Goal: Information Seeking & Learning: Check status

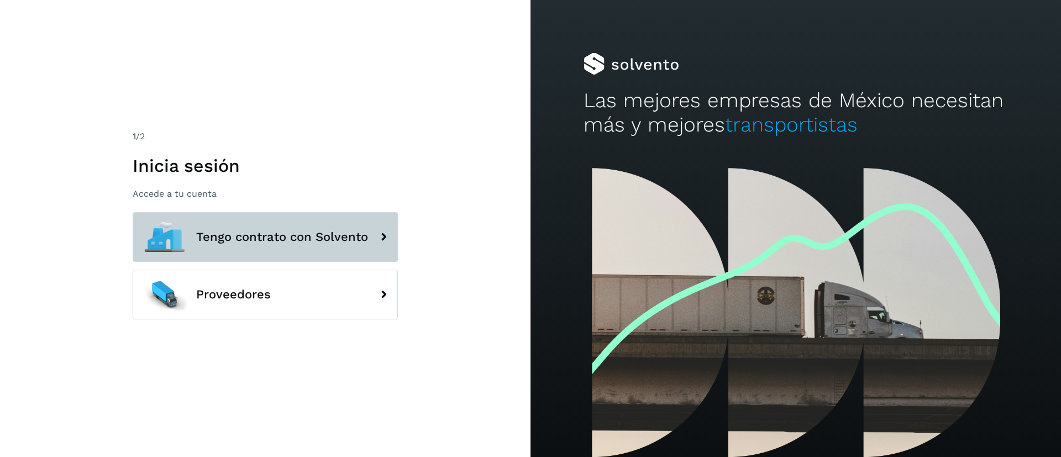
click at [308, 236] on span "Tengo contrato con Solvento" at bounding box center [282, 236] width 172 height 13
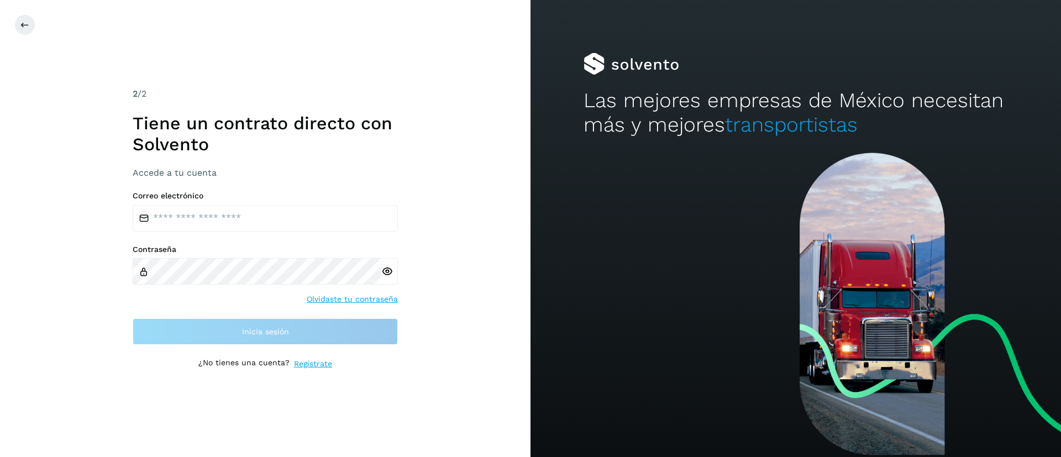
click at [233, 202] on div "Correo electrónico" at bounding box center [265, 211] width 265 height 40
click at [227, 231] on div "Correo electrónico Contraseña Olvidaste tu contraseña Inicia sesión" at bounding box center [265, 268] width 265 height 154
click at [224, 217] on input "email" at bounding box center [265, 218] width 265 height 27
type input "**********"
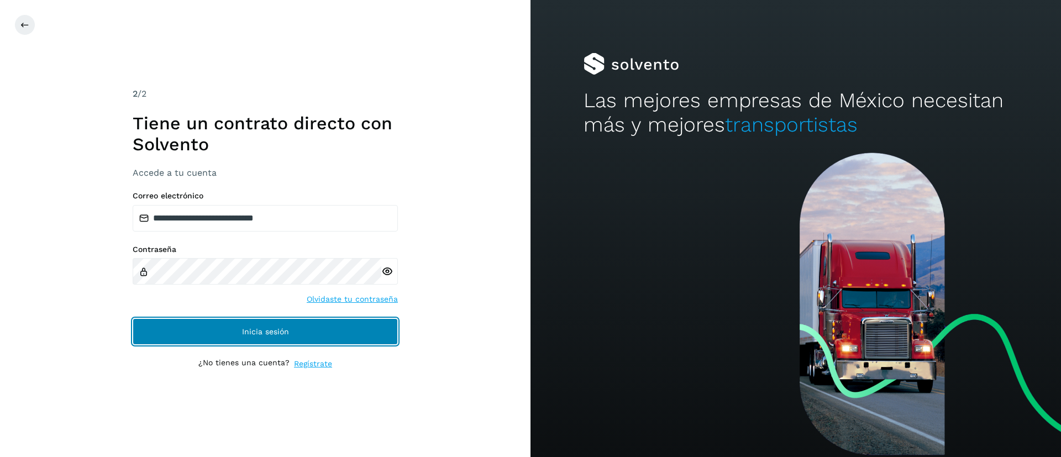
click at [283, 338] on button "Inicia sesión" at bounding box center [265, 331] width 265 height 27
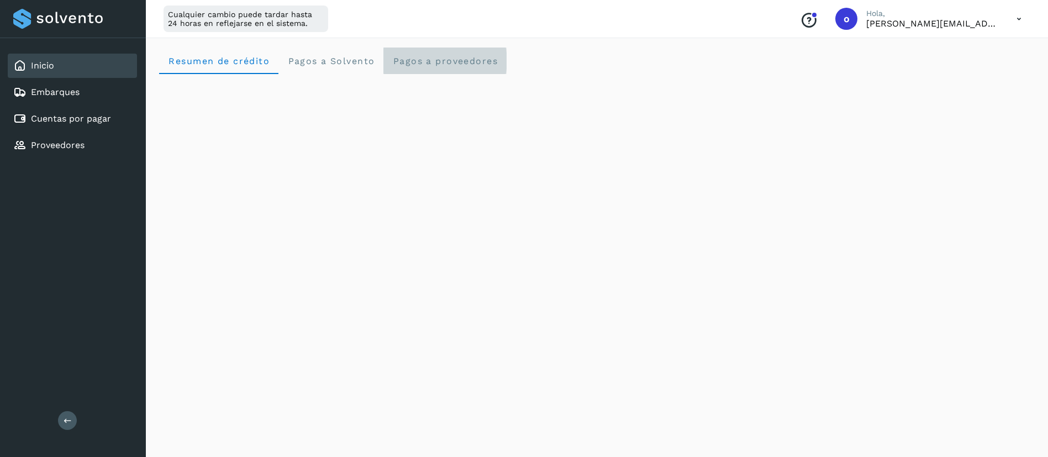
click at [422, 59] on span "Pagos a proveedores" at bounding box center [445, 61] width 106 height 10
click at [238, 60] on span "Resumen de crédito" at bounding box center [219, 61] width 102 height 10
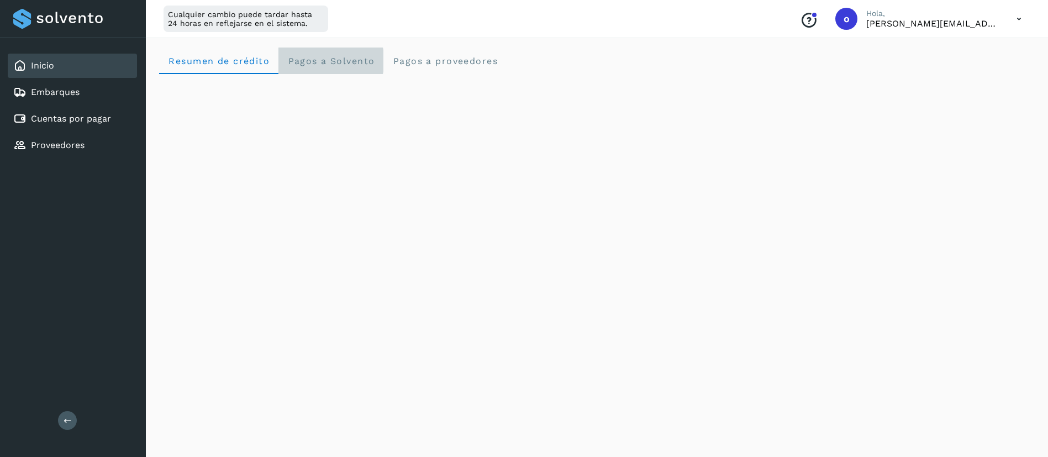
click at [320, 61] on span "Pagos a Solvento" at bounding box center [330, 61] width 87 height 10
click at [172, 61] on span "Resumen de crédito" at bounding box center [219, 61] width 102 height 10
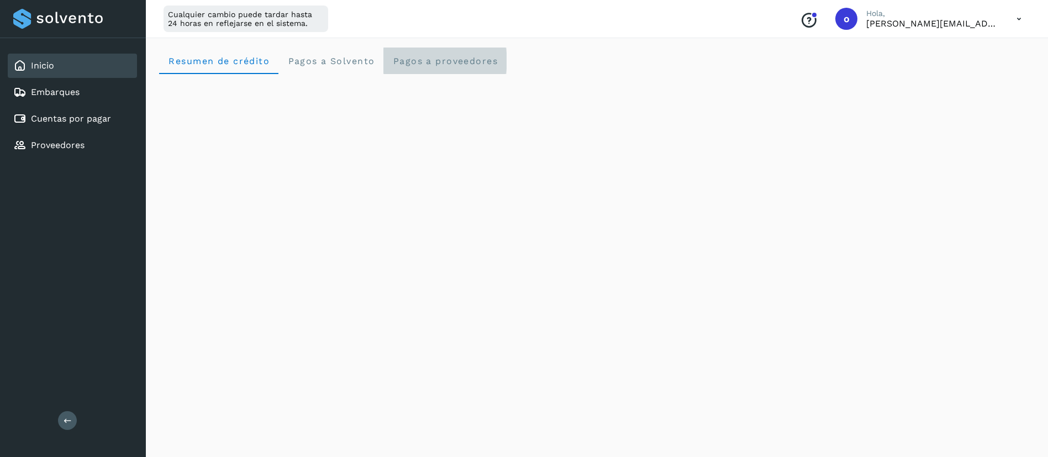
drag, startPoint x: 419, startPoint y: 68, endPoint x: 414, endPoint y: 63, distance: 7.0
click at [419, 67] on proveedores "Pagos a proveedores" at bounding box center [444, 61] width 123 height 27
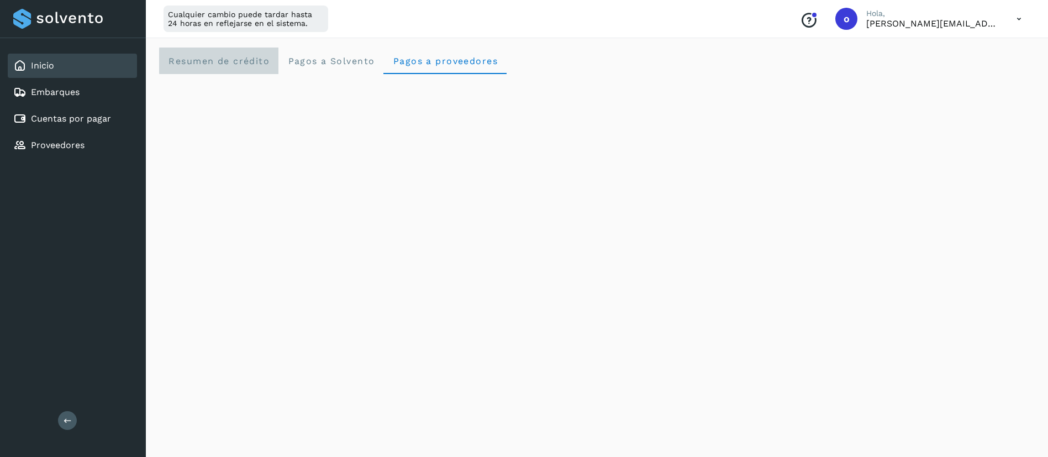
click at [265, 56] on span "Resumen de crédito" at bounding box center [219, 61] width 102 height 10
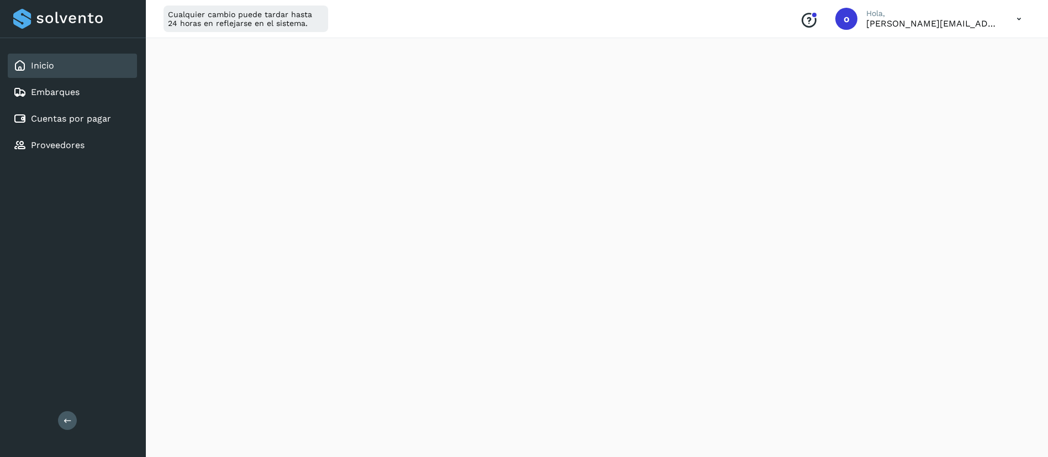
scroll to position [414, 0]
click at [29, 67] on div "Inicio" at bounding box center [33, 65] width 41 height 13
click at [296, 52] on Solvento "Pagos a Solvento" at bounding box center [330, 61] width 105 height 27
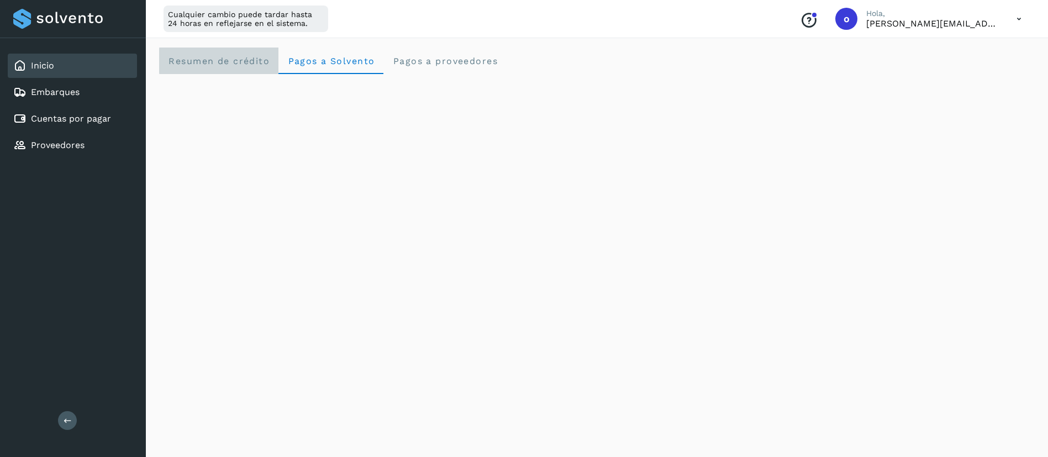
click at [175, 58] on span "Resumen de crédito" at bounding box center [219, 61] width 102 height 10
click at [348, 64] on span "Pagos a Solvento" at bounding box center [330, 61] width 87 height 10
click at [255, 52] on crédito "Resumen de crédito" at bounding box center [218, 61] width 119 height 27
click at [331, 57] on span "Pagos a Solvento" at bounding box center [330, 61] width 87 height 10
click at [448, 62] on span "Pagos a proveedores" at bounding box center [445, 61] width 106 height 10
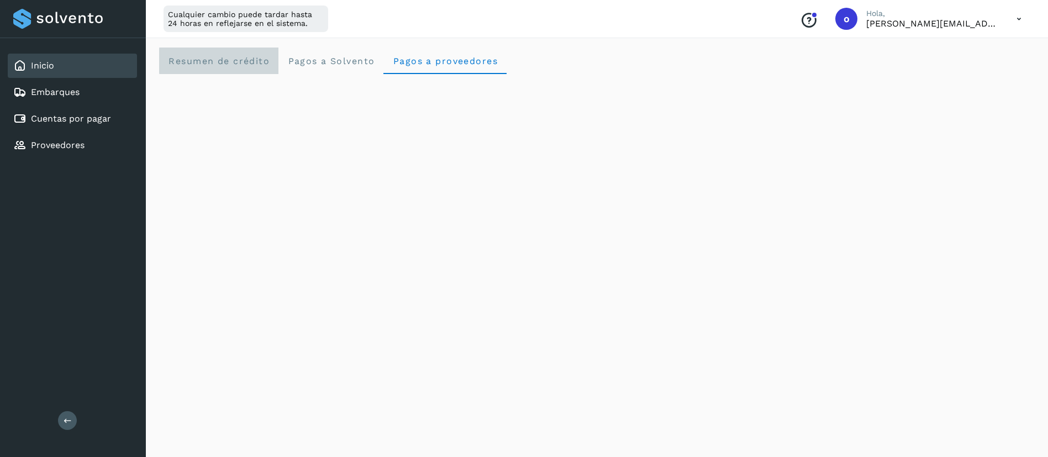
click at [234, 61] on span "Resumen de crédito" at bounding box center [219, 61] width 102 height 10
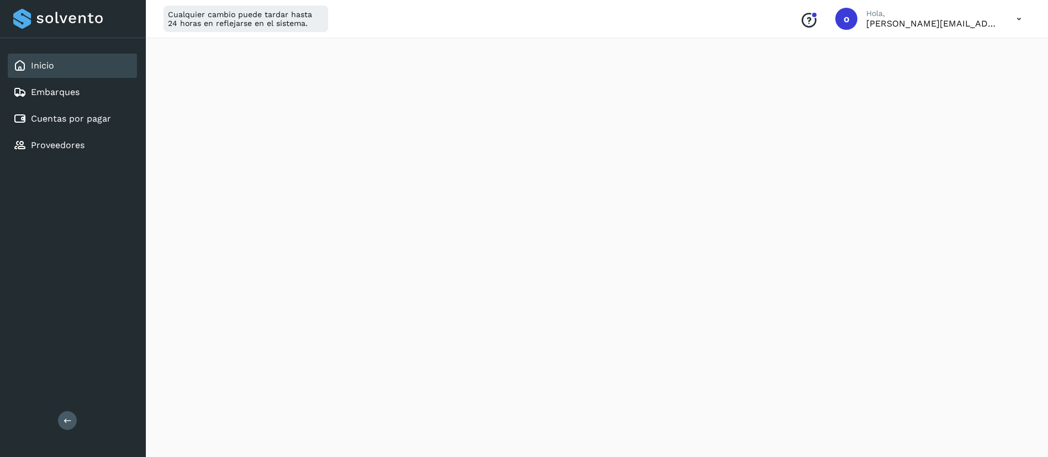
scroll to position [612, 0]
